Goal: Task Accomplishment & Management: Use online tool/utility

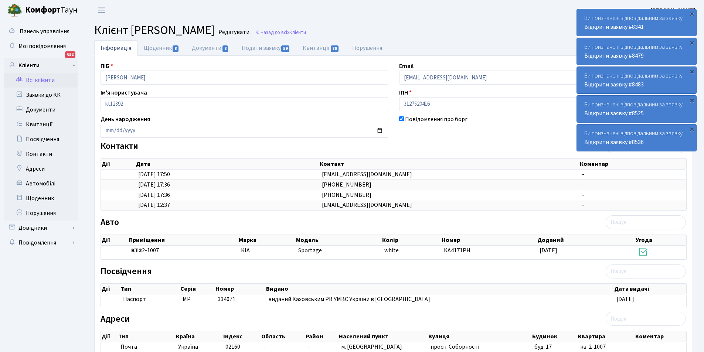
click at [54, 79] on link "Всі клієнти" at bounding box center [41, 80] width 74 height 15
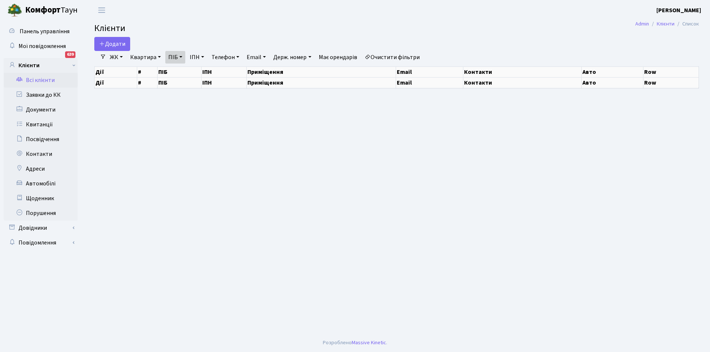
select select "25"
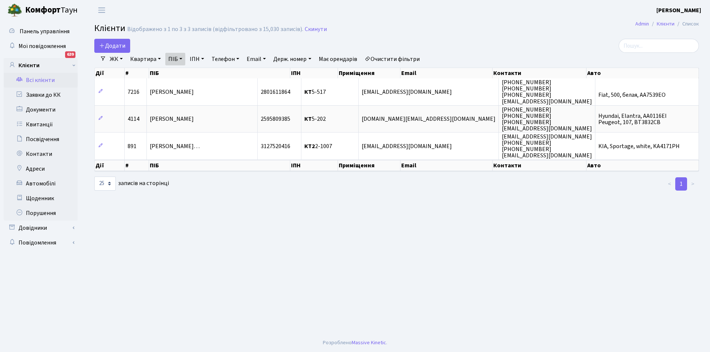
click at [403, 57] on link "Очистити фільтри" at bounding box center [392, 59] width 61 height 13
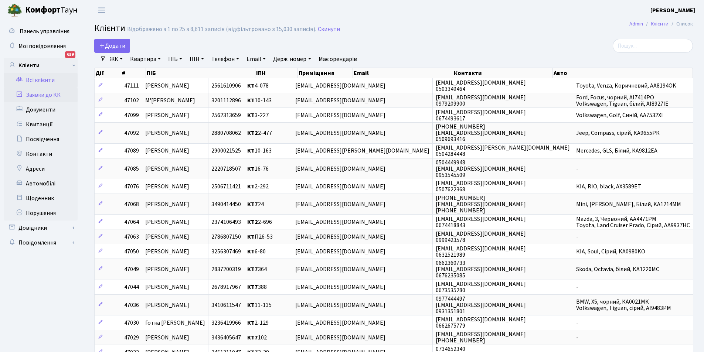
click at [36, 93] on link "Заявки до КК" at bounding box center [41, 95] width 74 height 15
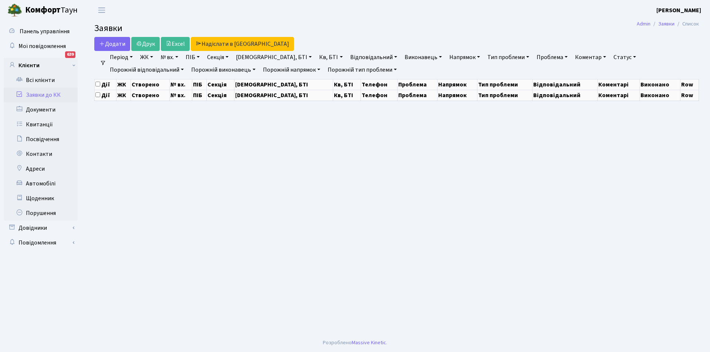
select select "25"
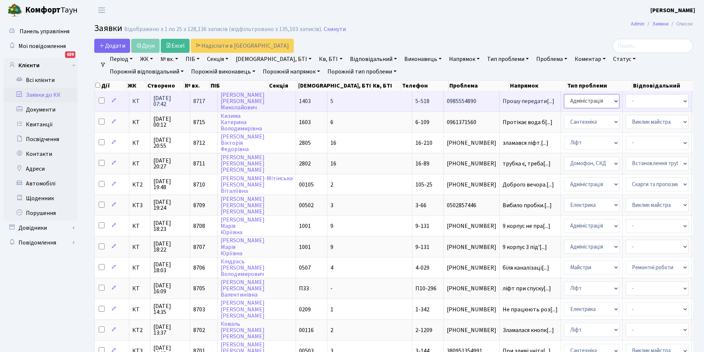
click at [564, 104] on select "- Адміністрація Домофон, СКД Ліфт Майстри Сантехніка Економічний відділ Електри…" at bounding box center [591, 101] width 55 height 14
select select "1"
select select "26"
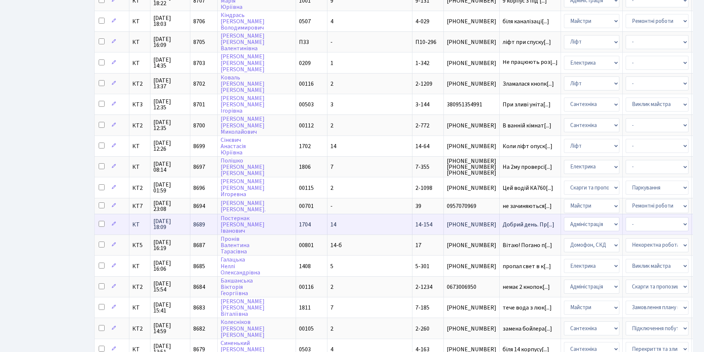
scroll to position [310, 0]
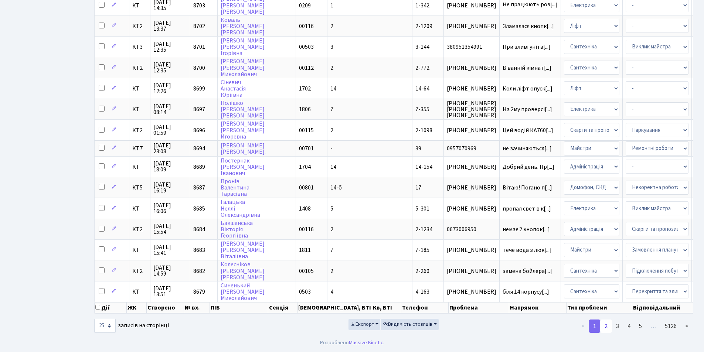
click at [609, 323] on link "2" at bounding box center [606, 326] width 12 height 13
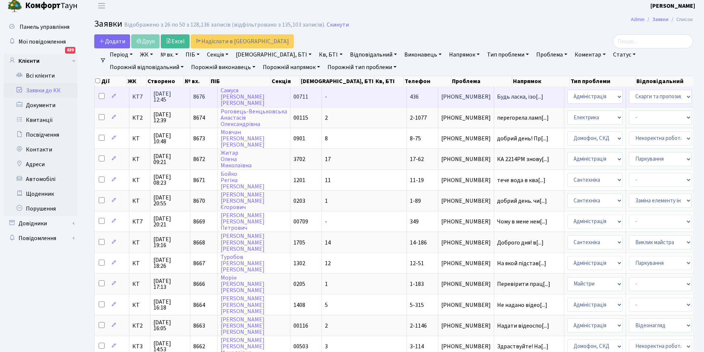
scroll to position [0, 0]
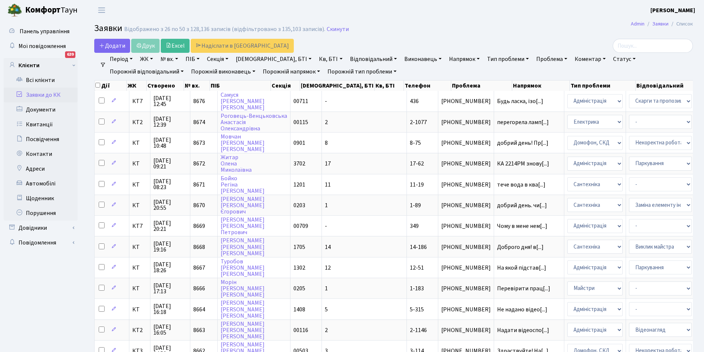
click at [347, 59] on link "Відповідальний" at bounding box center [373, 59] width 53 height 13
click at [401, 58] on link "Виконавець" at bounding box center [422, 59] width 43 height 13
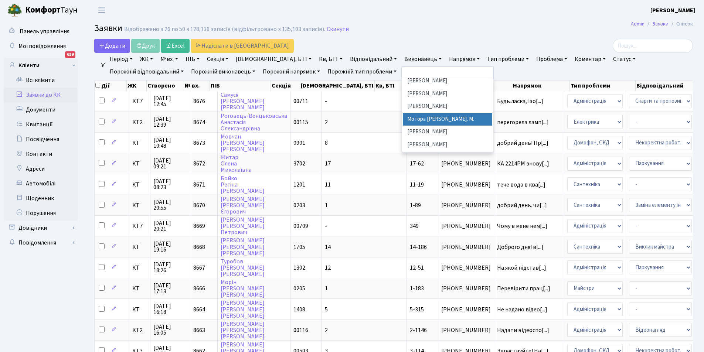
scroll to position [222, 0]
click at [403, 118] on li "[PERSON_NAME]" at bounding box center [447, 118] width 89 height 13
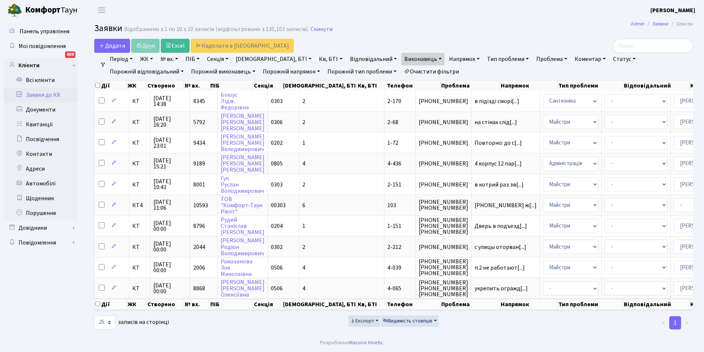
click at [401, 63] on link "Виконавець" at bounding box center [422, 59] width 43 height 13
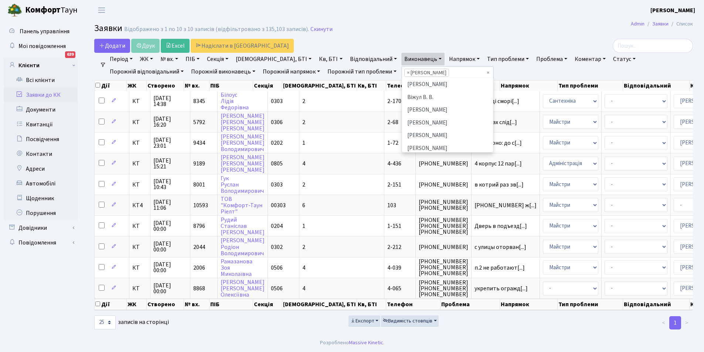
scroll to position [242, 0]
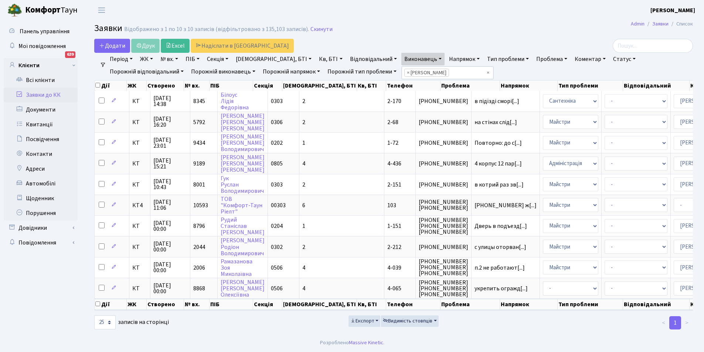
click at [497, 6] on header "Комфорт Таун Микитенко І. М. Мій обліковий запис Вийти" at bounding box center [352, 10] width 704 height 20
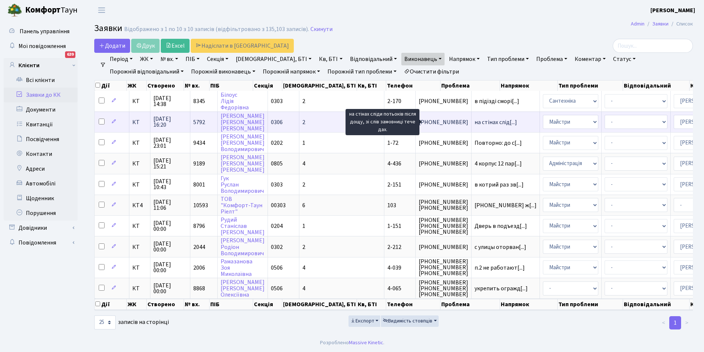
scroll to position [0, 0]
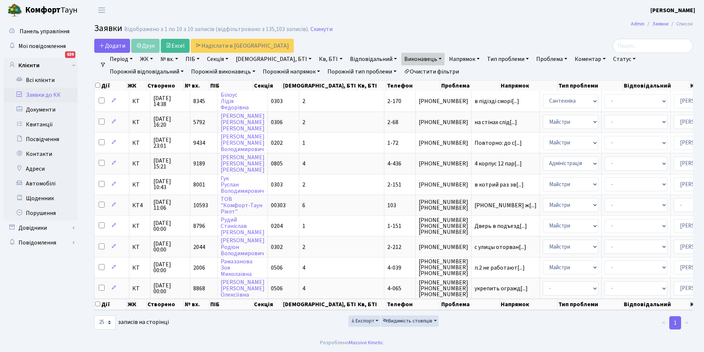
click at [125, 60] on link "Період" at bounding box center [121, 59] width 29 height 13
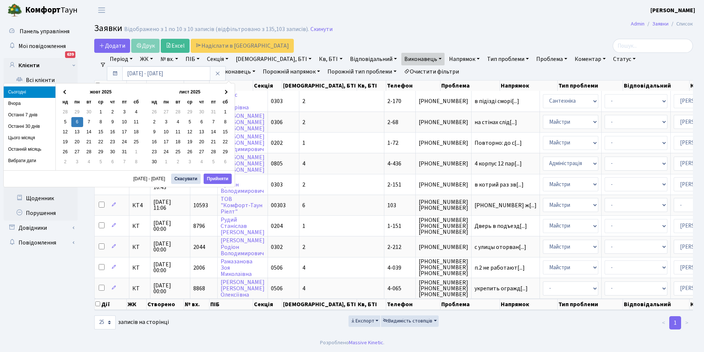
click at [336, 19] on header "Комфорт Таун Микитенко І. М. Мій обліковий запис Вийти" at bounding box center [352, 10] width 704 height 20
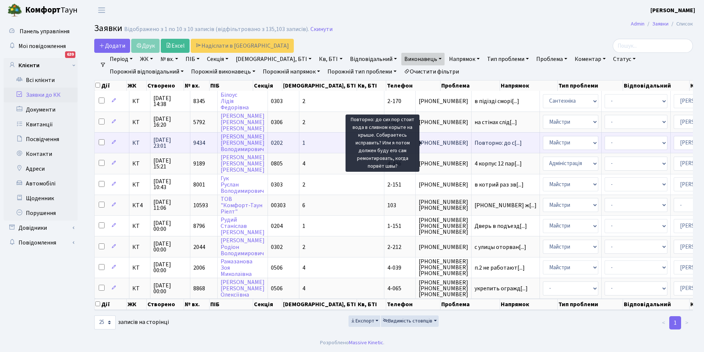
click at [475, 142] on span "Повторно: до с[...]" at bounding box center [498, 143] width 47 height 8
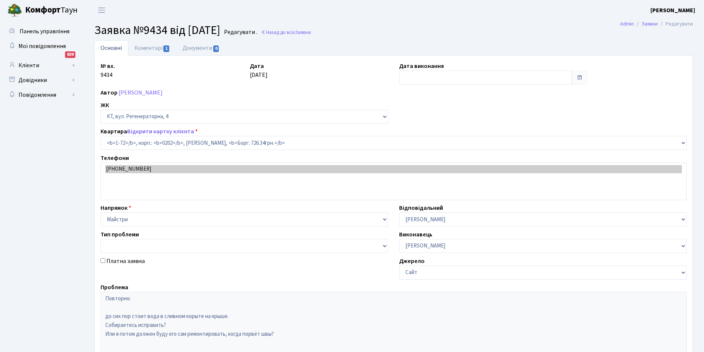
select select "72"
click at [155, 50] on link "Коментарі 1" at bounding box center [152, 47] width 48 height 15
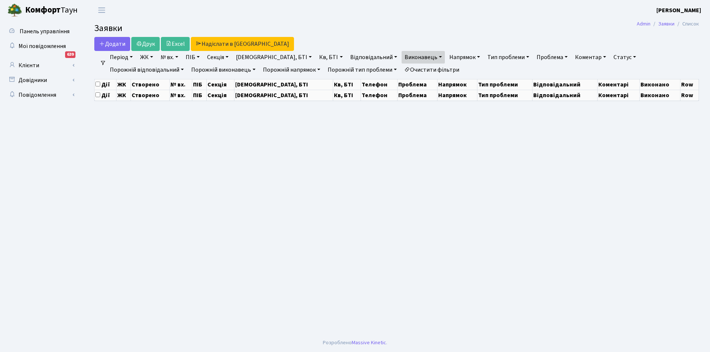
click at [401, 70] on link "Очистити фільтри" at bounding box center [431, 70] width 61 height 13
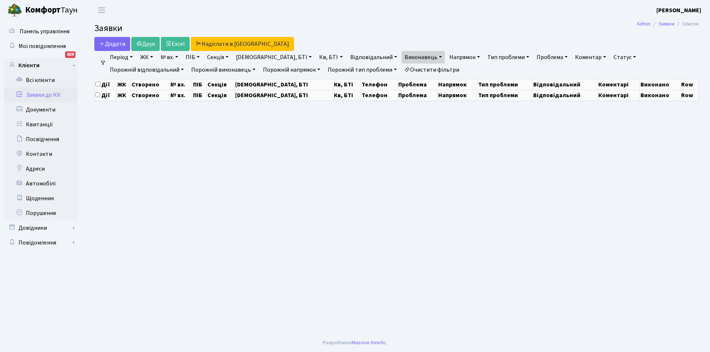
select select "25"
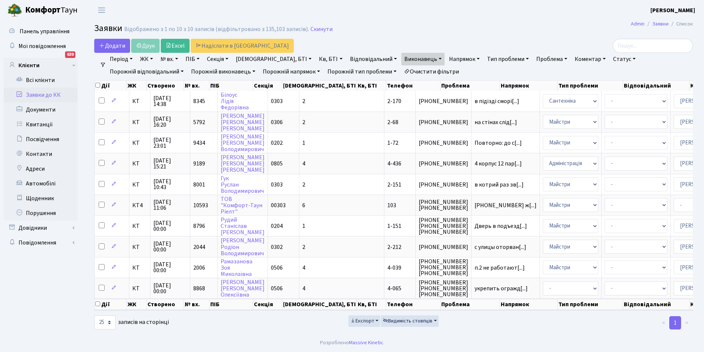
click at [401, 70] on link "Очистити фільтри" at bounding box center [431, 71] width 61 height 13
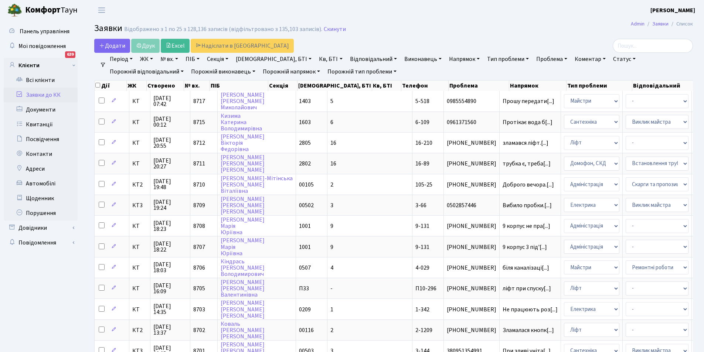
click at [401, 56] on link "Виконавець" at bounding box center [422, 59] width 43 height 13
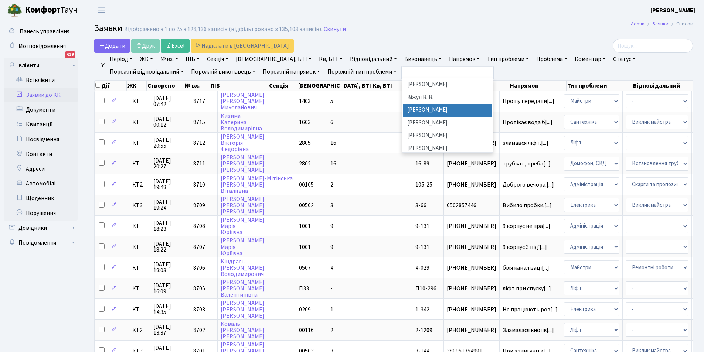
scroll to position [37, 0]
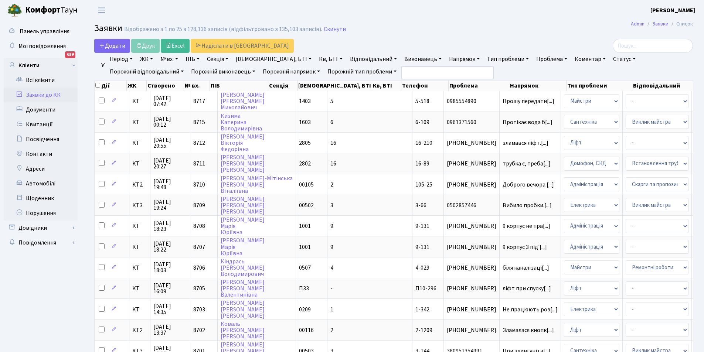
click at [347, 58] on link "Відповідальний" at bounding box center [373, 59] width 53 height 13
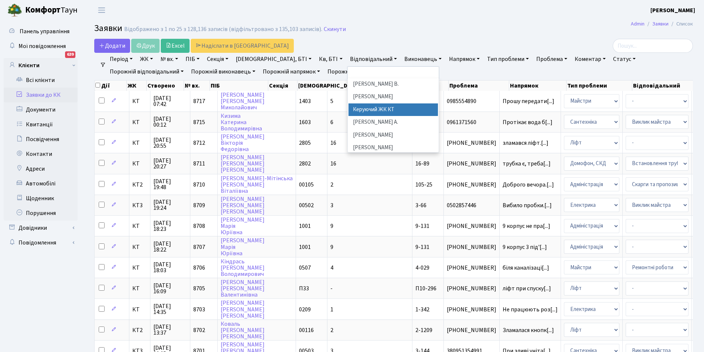
scroll to position [111, 0]
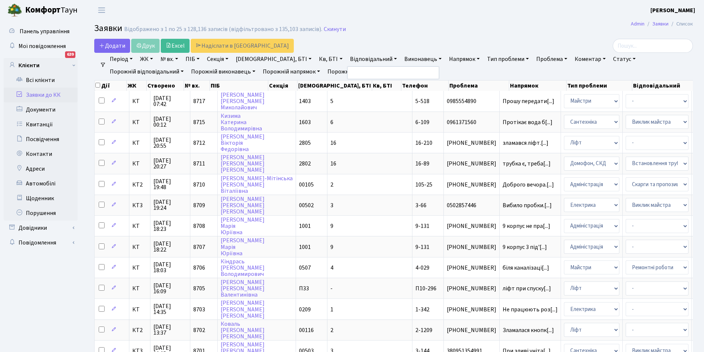
click at [446, 59] on link "Напрямок" at bounding box center [464, 59] width 37 height 13
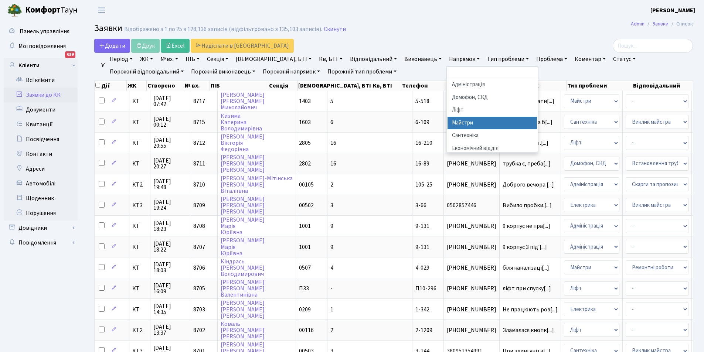
click at [448, 122] on li "Майстри" at bounding box center [492, 123] width 89 height 13
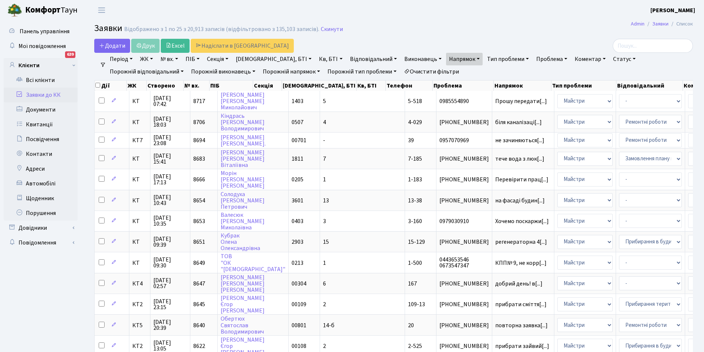
click at [338, 52] on div "Додати Друк Excel Надіслати в [GEOGRAPHIC_DATA]" at bounding box center [292, 46] width 396 height 14
click at [347, 60] on link "Відповідальний" at bounding box center [373, 59] width 53 height 13
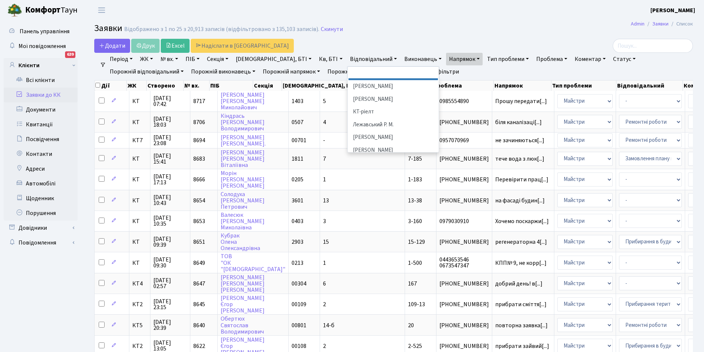
scroll to position [185, 0]
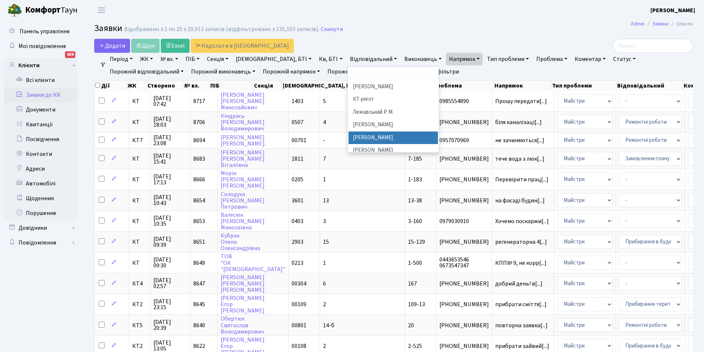
click at [349, 132] on li "[PERSON_NAME]" at bounding box center [393, 138] width 89 height 13
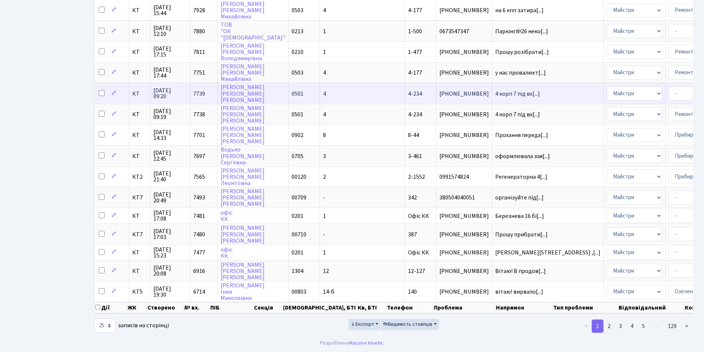
scroll to position [300, 0]
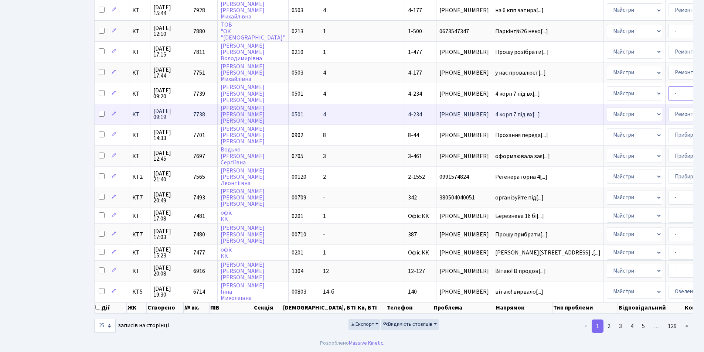
click at [591, 108] on tbody "КТ [DATE] 14:50 8571 [PERSON_NAME] 0504 4 4-149 [PHONE_NUMBER] Не здіймати пил[…" at bounding box center [500, 49] width 811 height 505
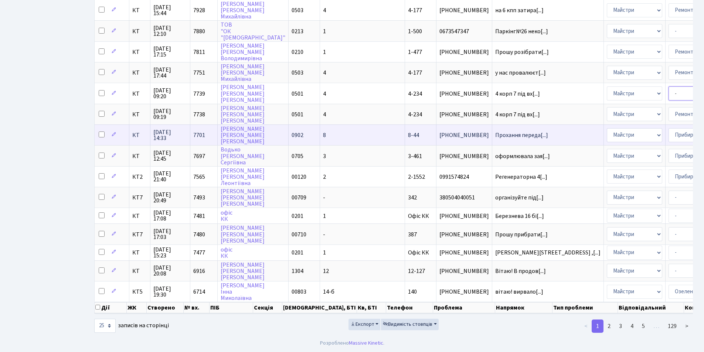
click at [669, 87] on select "- Замовлення плану комунікацій Дитячі майданчики Озеленення Прибирання в будинк…" at bounding box center [700, 94] width 63 height 14
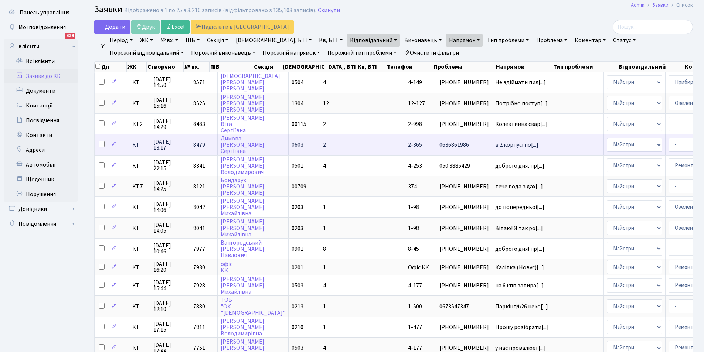
scroll to position [37, 0]
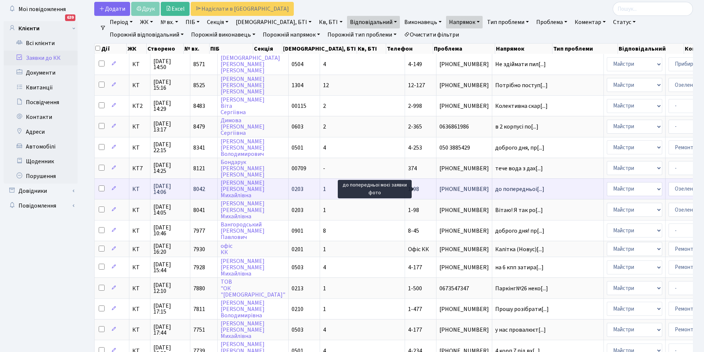
click at [495, 189] on span "до попередньоі[...]" at bounding box center [519, 189] width 49 height 8
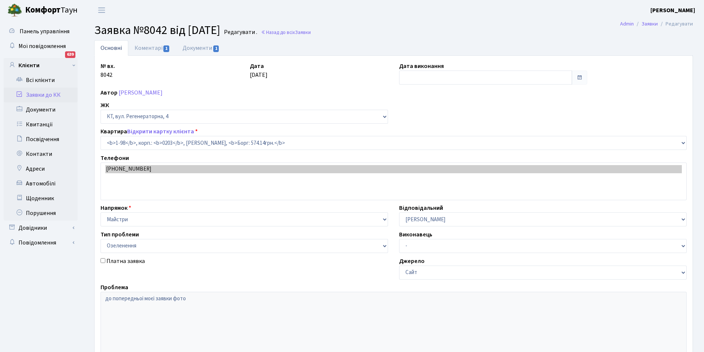
select select "98"
select select "65"
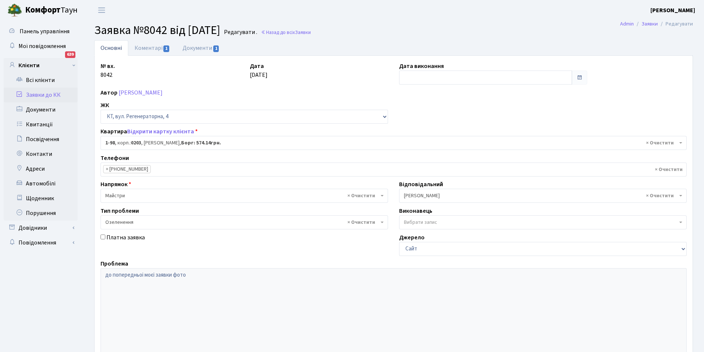
type input "[DATE]"
click at [111, 262] on label "Проблема" at bounding box center [115, 264] width 28 height 9
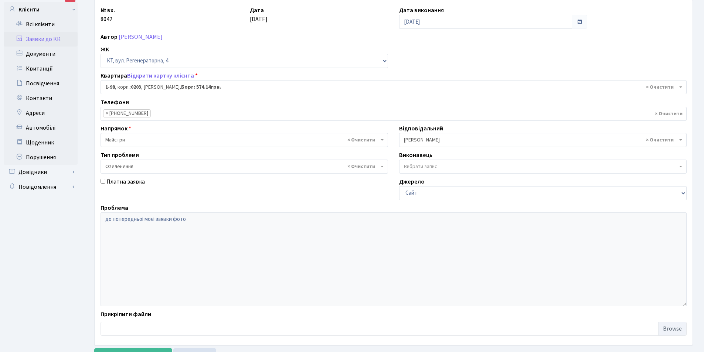
scroll to position [88, 0]
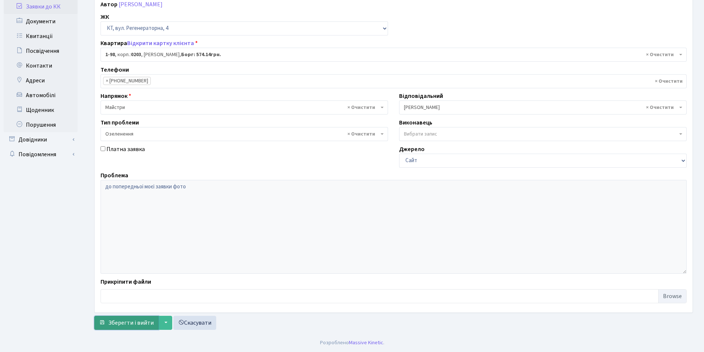
click at [123, 318] on button "Зберегти і вийти" at bounding box center [126, 323] width 64 height 14
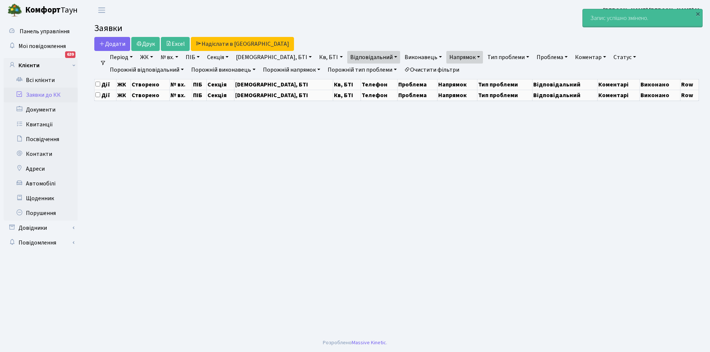
select select "25"
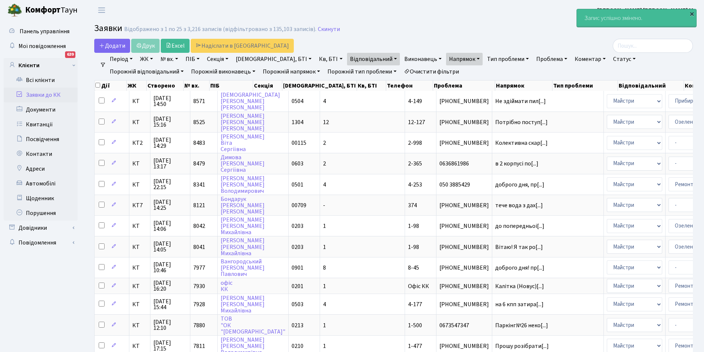
click at [690, 14] on div "×" at bounding box center [691, 13] width 7 height 7
